Goal: Task Accomplishment & Management: Manage account settings

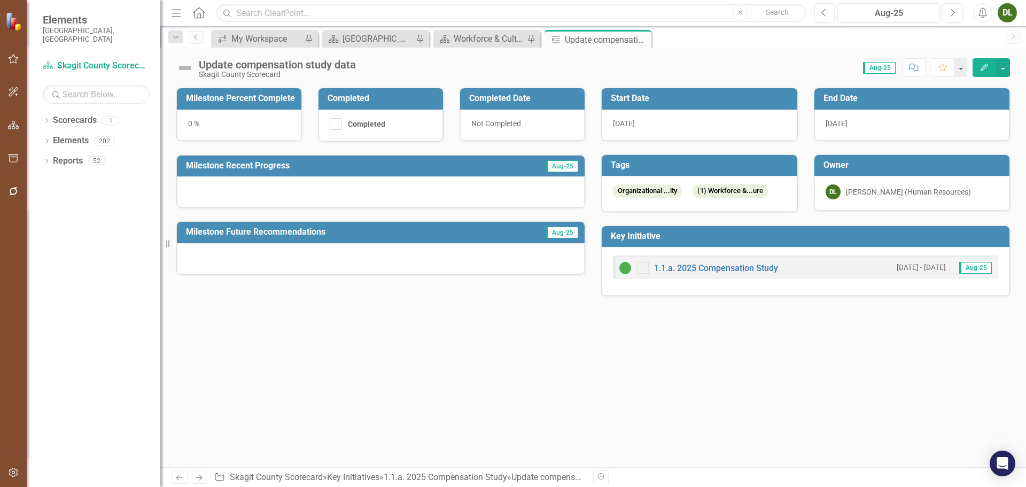
click at [370, 192] on div at bounding box center [381, 191] width 408 height 31
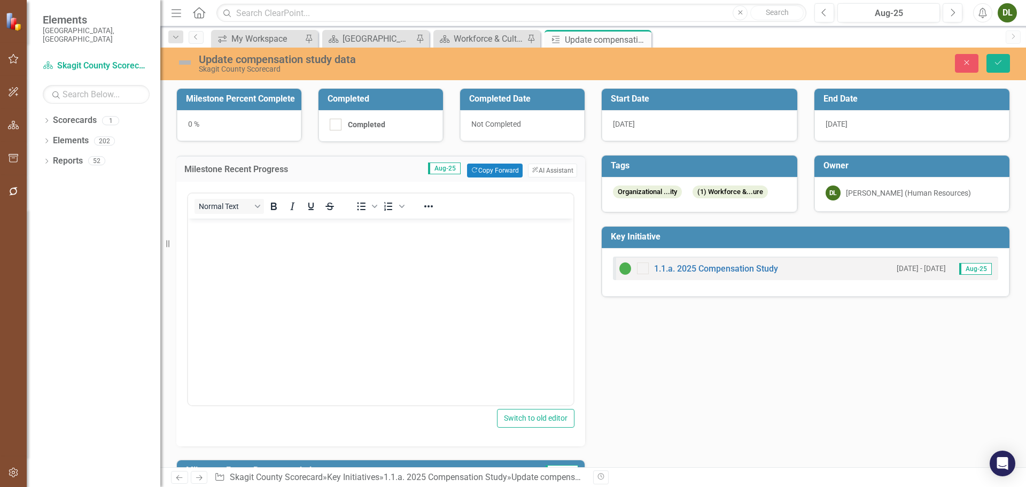
click at [357, 248] on body "Rich Text Area. Press ALT-0 for help." at bounding box center [380, 298] width 385 height 160
click at [994, 64] on icon "Save" at bounding box center [998, 62] width 10 height 7
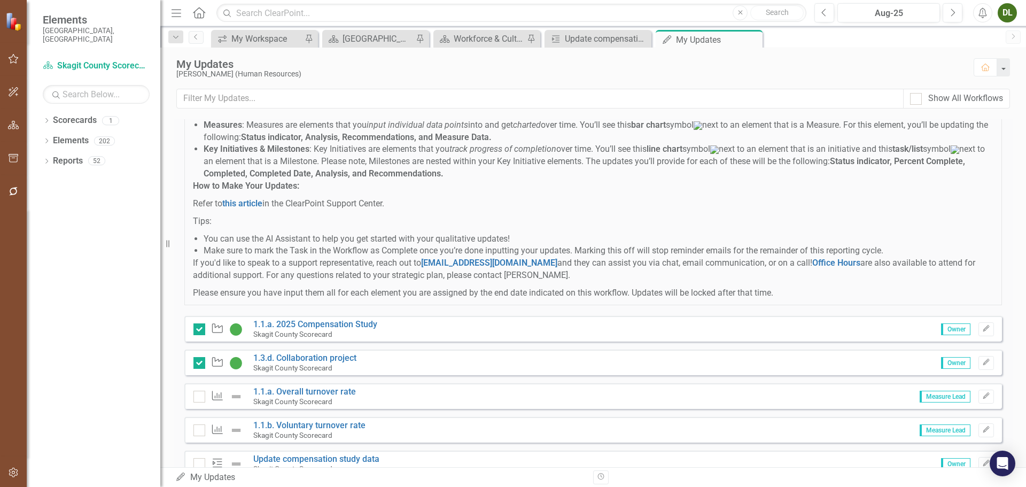
scroll to position [139, 0]
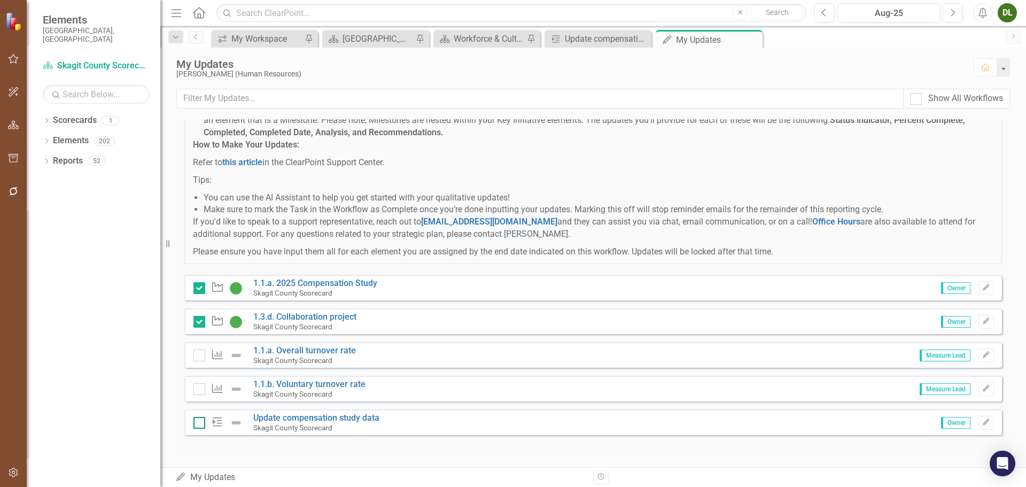
click at [198, 426] on div at bounding box center [199, 423] width 12 height 12
click at [198, 424] on input "checkbox" at bounding box center [196, 420] width 7 height 7
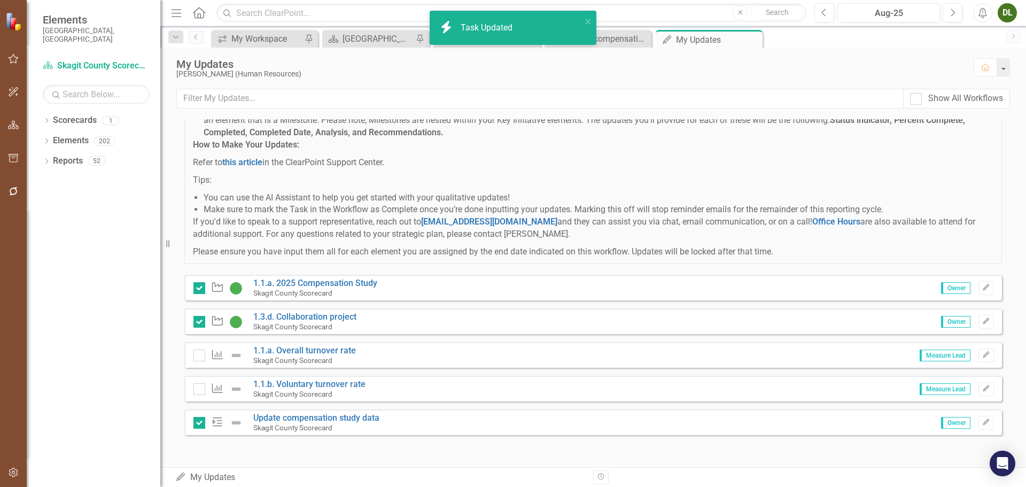
checkbox input "true"
